Goal: Task Accomplishment & Management: Manage account settings

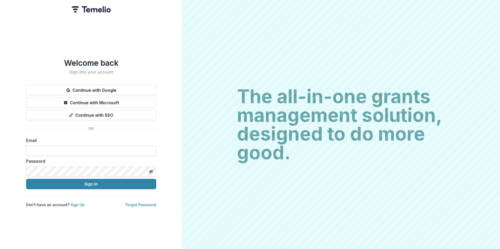
click at [82, 148] on input at bounding box center [91, 151] width 130 height 10
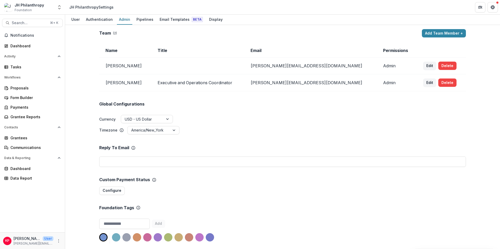
click at [43, 241] on p "User" at bounding box center [48, 239] width 11 height 5
click at [58, 243] on icon "More" at bounding box center [59, 241] width 4 height 4
click at [21, 9] on span "Foundation" at bounding box center [23, 10] width 17 height 5
click at [60, 7] on icon "Open entity switcher" at bounding box center [59, 7] width 5 height 5
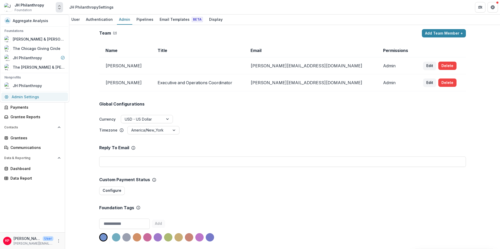
click at [46, 97] on link "Admin Settings" at bounding box center [34, 97] width 67 height 9
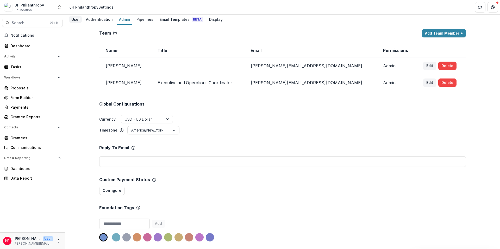
click at [77, 20] on div "User" at bounding box center [75, 20] width 12 height 8
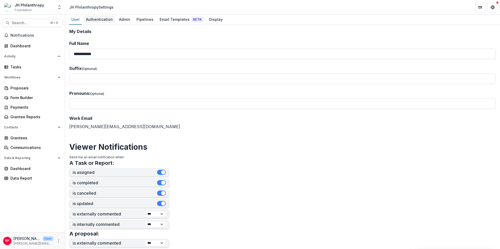
click at [103, 21] on div "Authentication" at bounding box center [99, 20] width 31 height 8
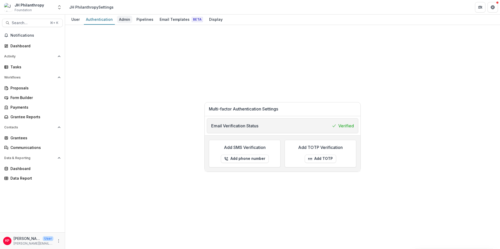
click at [117, 20] on div "Admin" at bounding box center [124, 20] width 15 height 8
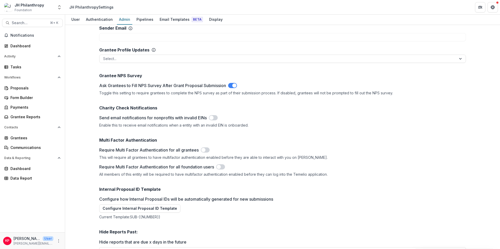
scroll to position [612, 0]
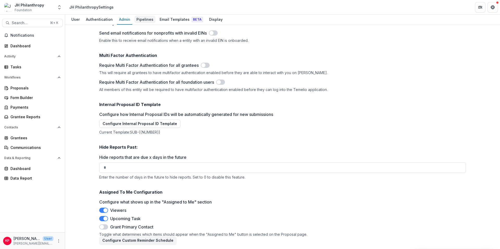
click at [143, 20] on div "Pipelines" at bounding box center [144, 20] width 21 height 8
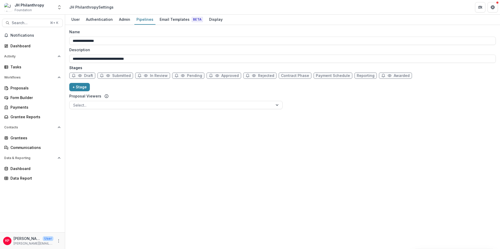
click at [226, 17] on div "User Authentication Admin Pipelines Email Templates Beta Display" at bounding box center [282, 20] width 435 height 10
click at [215, 20] on div "Display" at bounding box center [216, 20] width 18 height 8
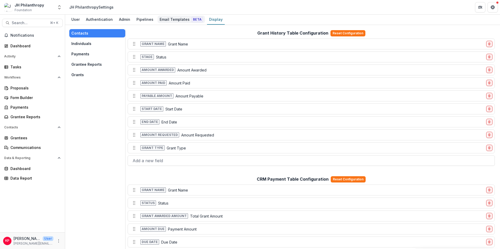
click at [158, 22] on div "Email Templates Beta" at bounding box center [181, 20] width 47 height 8
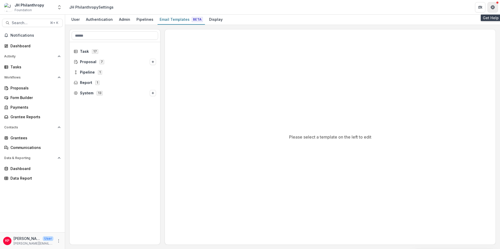
click at [496, 7] on button "Get Help" at bounding box center [492, 7] width 10 height 10
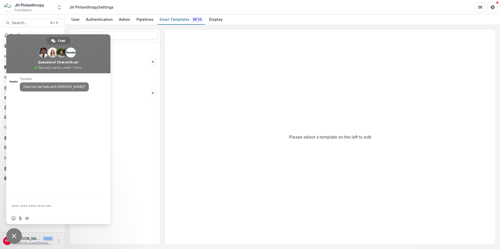
click at [199, 65] on div "Please select a template on the left to edit" at bounding box center [330, 137] width 331 height 216
click at [15, 235] on span "Close chat" at bounding box center [14, 236] width 5 height 5
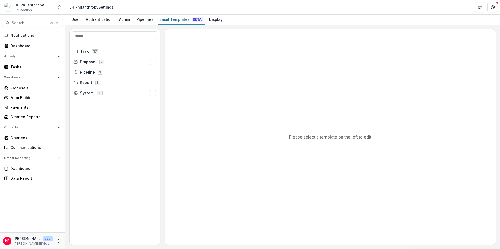
click at [31, 9] on div "JH Philanthropy Foundation" at bounding box center [29, 7] width 29 height 10
click at [59, 6] on polyline "Open entity switcher" at bounding box center [59, 5] width 2 height 1
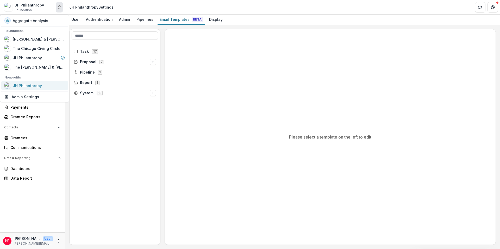
click at [37, 89] on link "JH Philanthropy" at bounding box center [34, 85] width 67 height 9
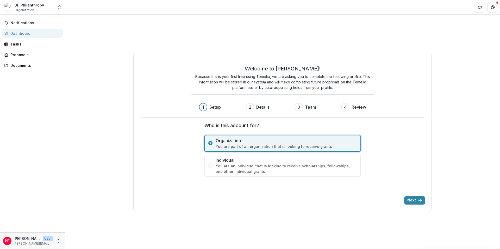
click at [57, 242] on icon "More" at bounding box center [59, 241] width 4 height 4
click at [78, 231] on link "Settings" at bounding box center [93, 230] width 56 height 9
click at [44, 6] on div "JH Philanthropy Organization" at bounding box center [28, 7] width 49 height 10
click at [62, 6] on button "Open entity switcher" at bounding box center [59, 7] width 7 height 10
